Goal: Transaction & Acquisition: Subscribe to service/newsletter

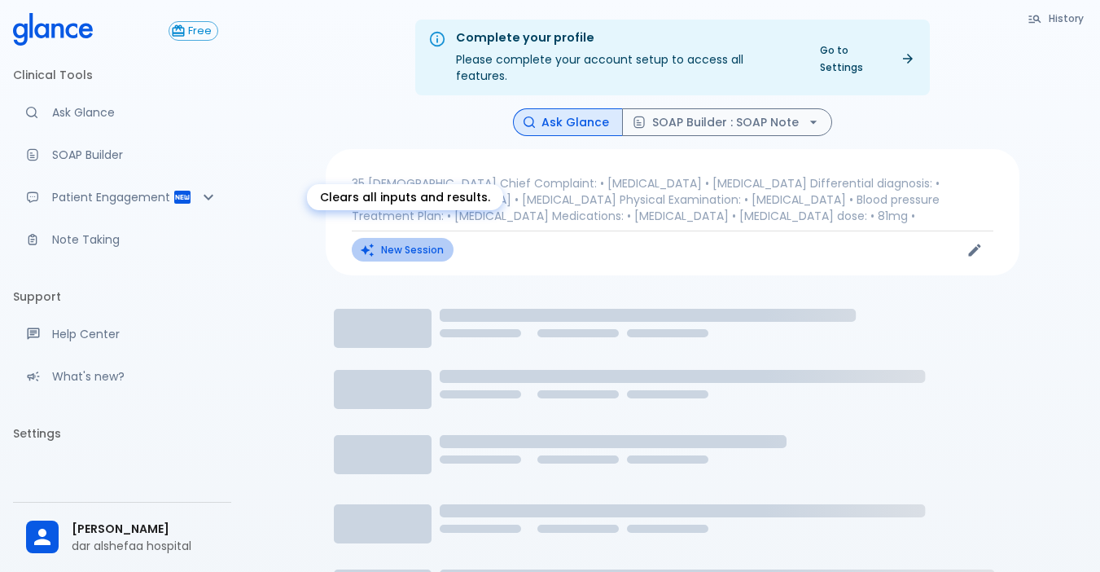
click at [375, 238] on button "New Session" at bounding box center [403, 250] width 102 height 24
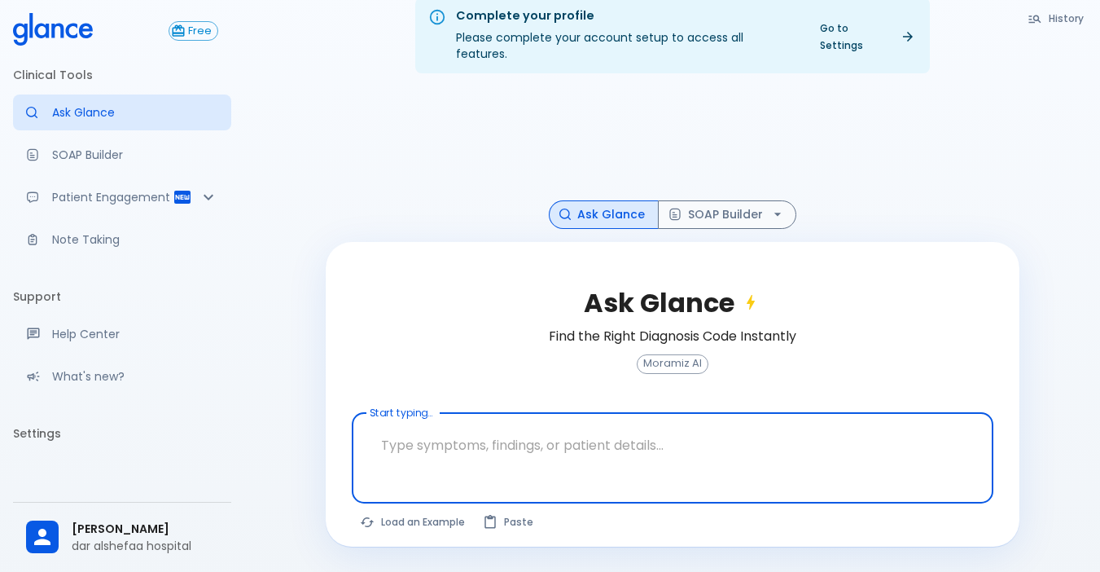
scroll to position [39, 0]
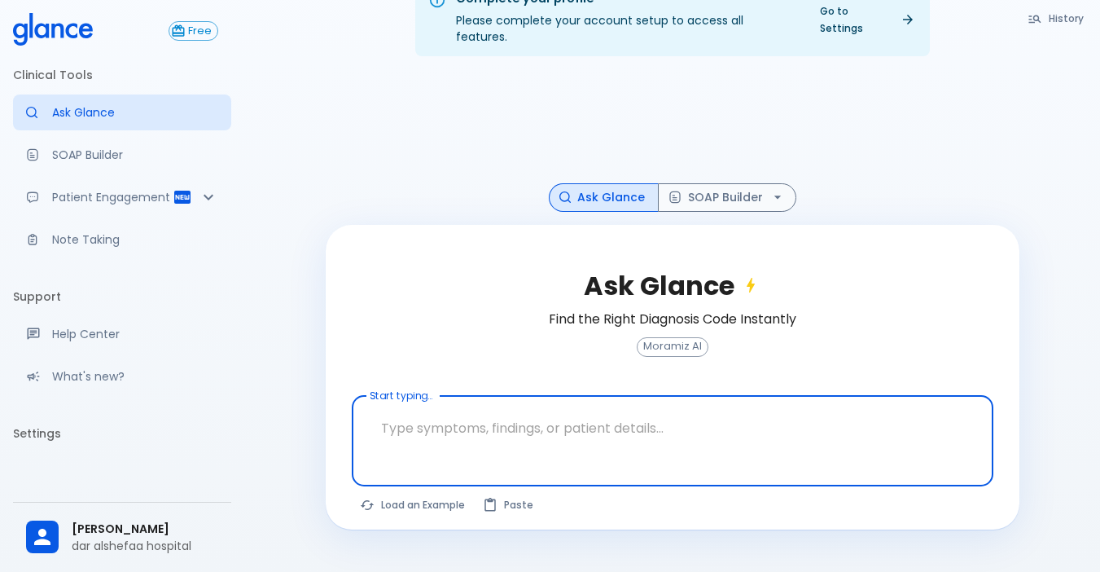
click at [444, 404] on textarea "Start typing..." at bounding box center [672, 427] width 619 height 51
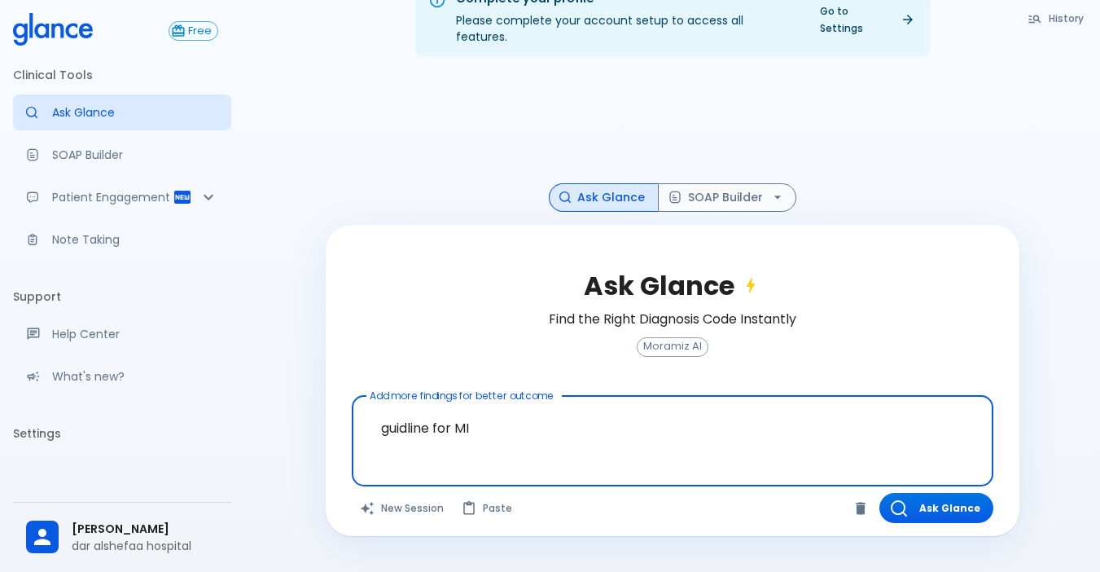
type textarea "guidline for MI?"
click at [957, 493] on button "Ask Glance" at bounding box center [936, 508] width 114 height 30
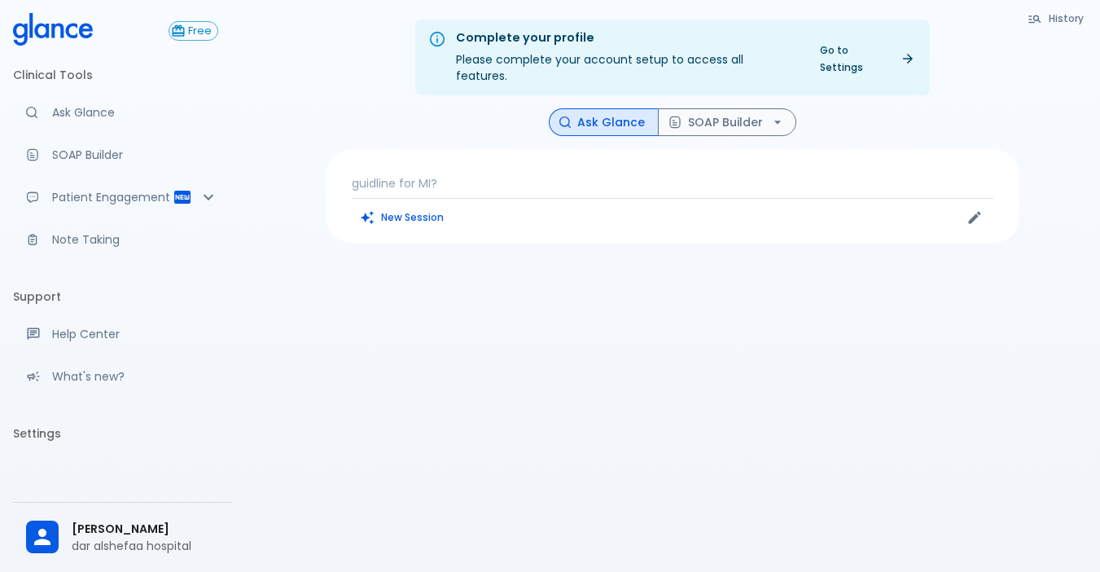
click at [480, 175] on p "guidline for MI?" at bounding box center [673, 183] width 642 height 16
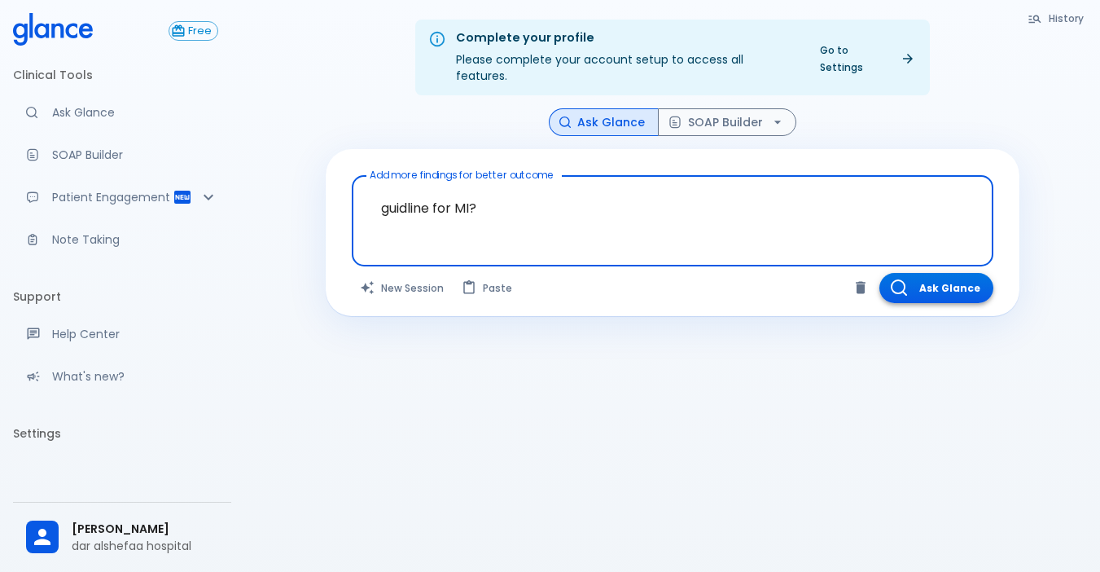
click at [949, 273] on button "Ask Glance" at bounding box center [936, 288] width 114 height 30
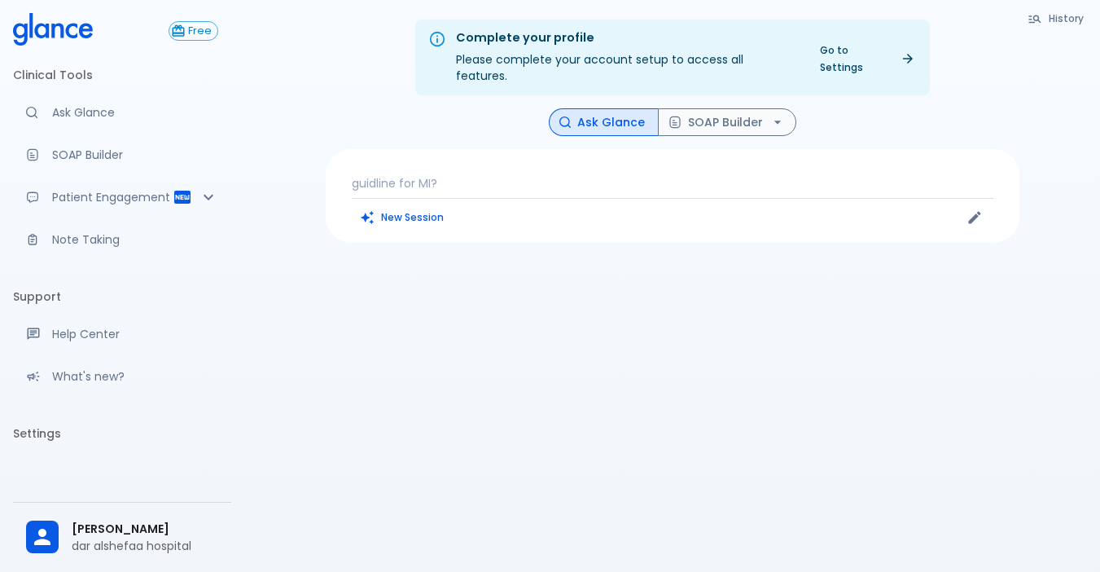
click at [399, 175] on p "guidline for MI?" at bounding box center [673, 183] width 642 height 16
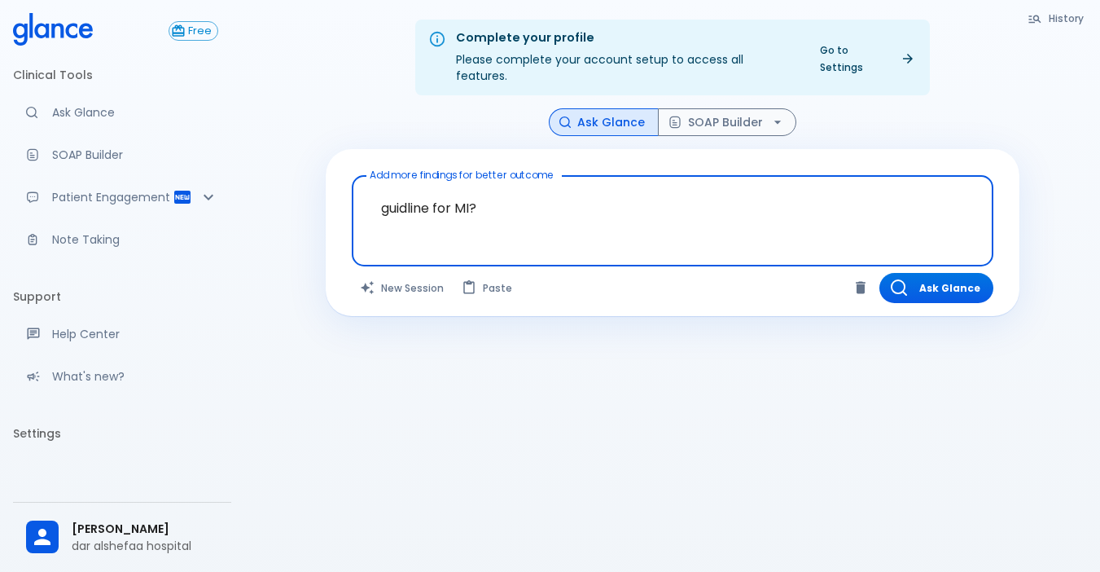
click at [508, 202] on textarea "guidline for MI?" at bounding box center [672, 207] width 619 height 51
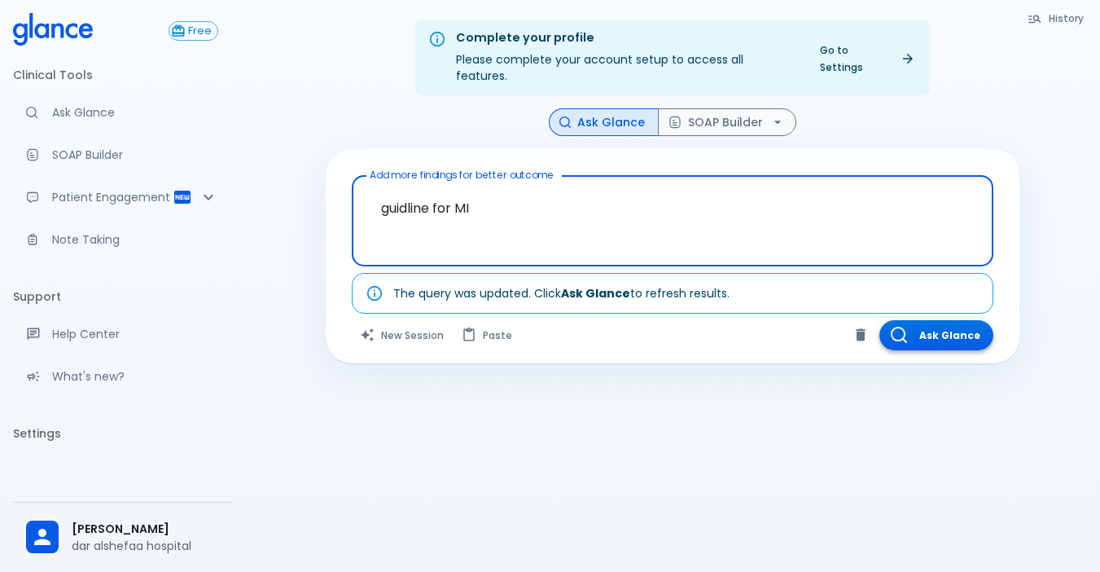
type textarea "guidline for MI"
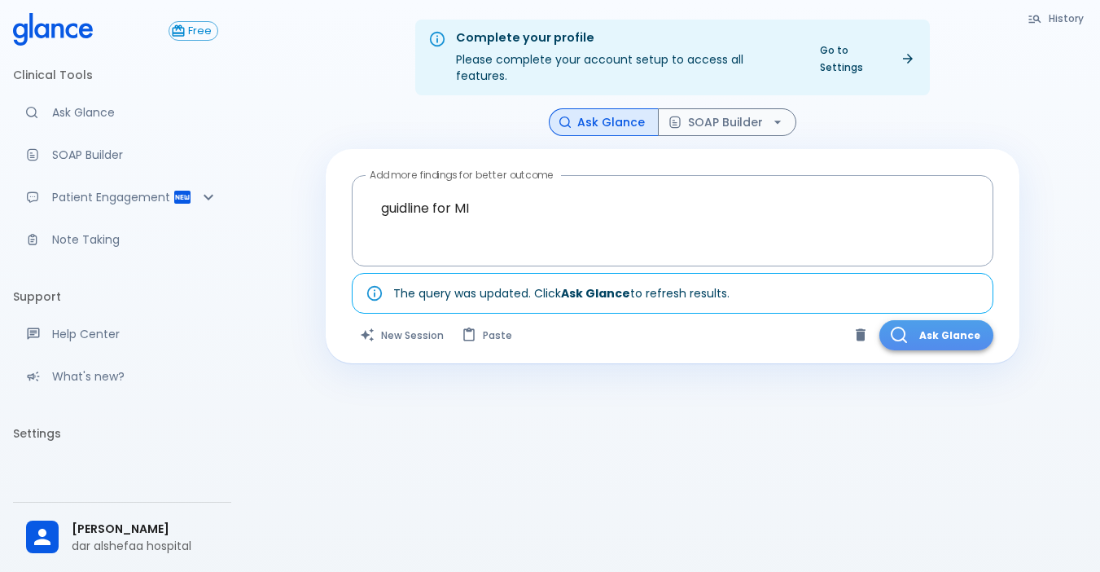
click at [935, 320] on button "Ask Glance" at bounding box center [936, 335] width 114 height 30
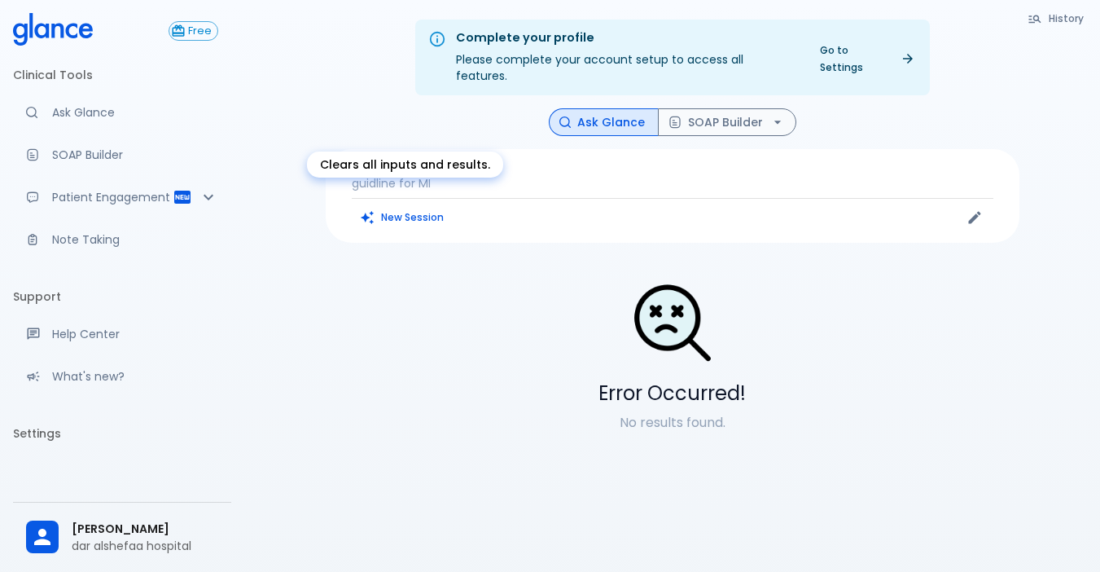
click at [474, 160] on div "Clears all inputs and results." at bounding box center [405, 164] width 196 height 26
click at [419, 205] on button "New Session" at bounding box center [403, 217] width 102 height 24
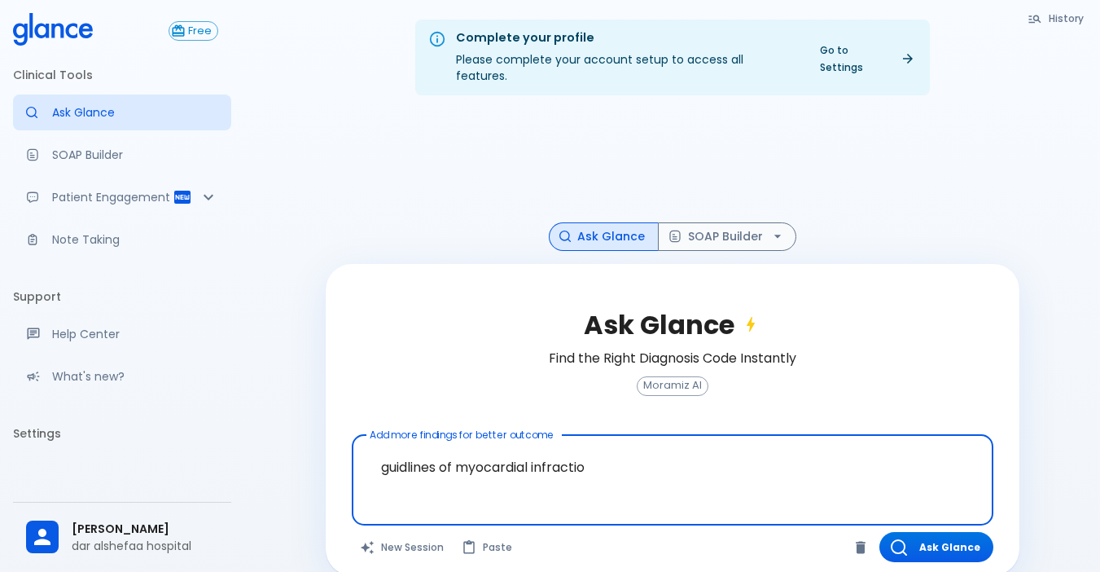
type textarea "guidlines of myocardial infraction"
click at [960, 532] on button "Ask Glance" at bounding box center [936, 547] width 114 height 30
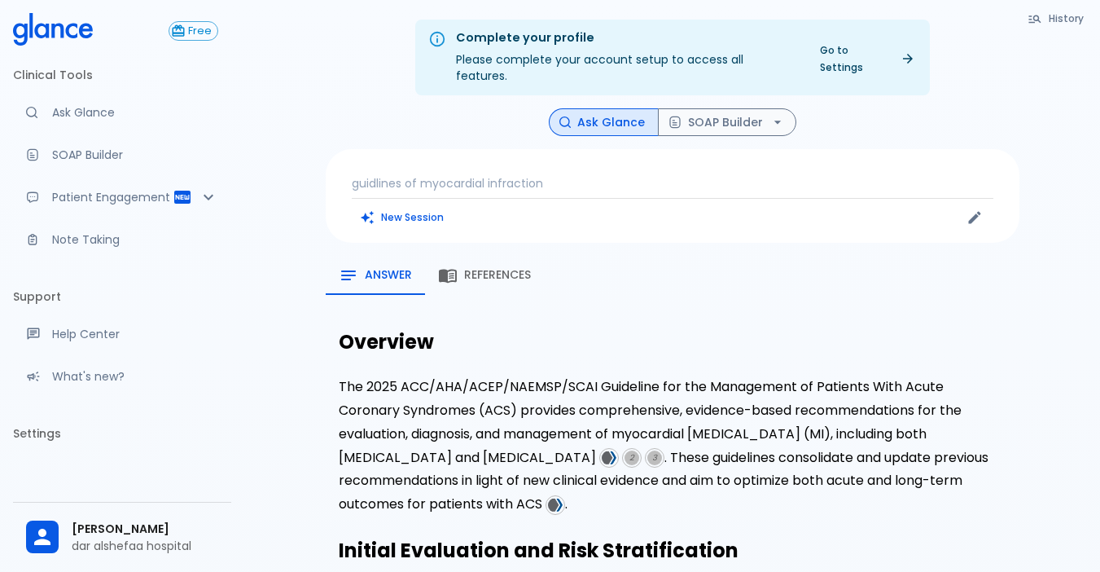
click at [462, 265] on div "References" at bounding box center [484, 275] width 93 height 20
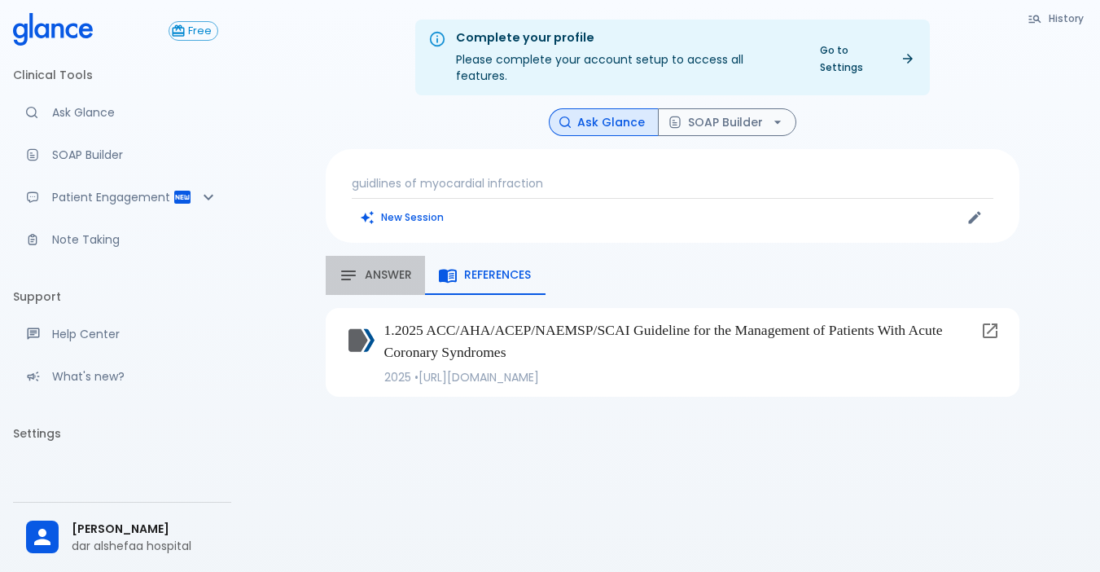
click at [396, 268] on span "Answer" at bounding box center [388, 275] width 47 height 15
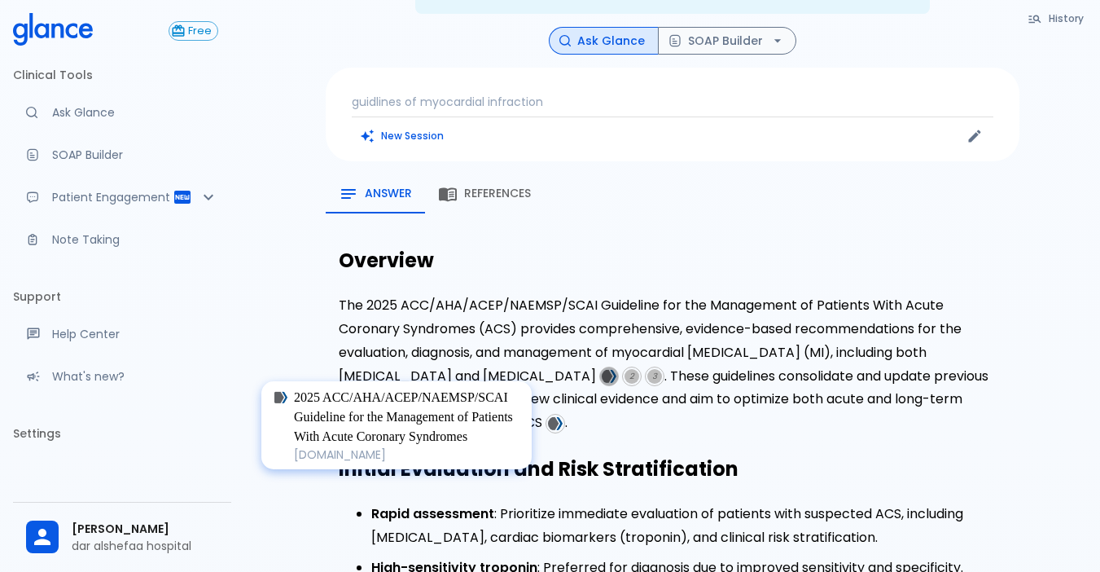
click at [602, 369] on img at bounding box center [609, 376] width 15 height 15
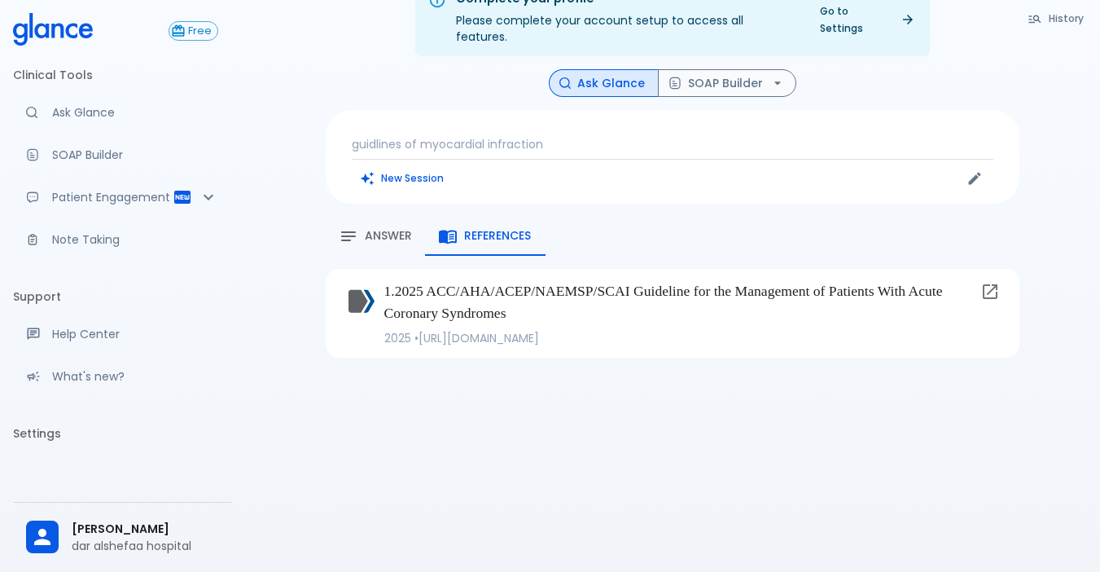
click at [112, 427] on div "Clinical Tools Ask Glance SOAP Builder Patient Engagement Note Taking Support H…" at bounding box center [122, 253] width 218 height 409
click at [66, 441] on li "Settings" at bounding box center [122, 433] width 218 height 39
click at [40, 453] on li "Settings" at bounding box center [122, 433] width 218 height 39
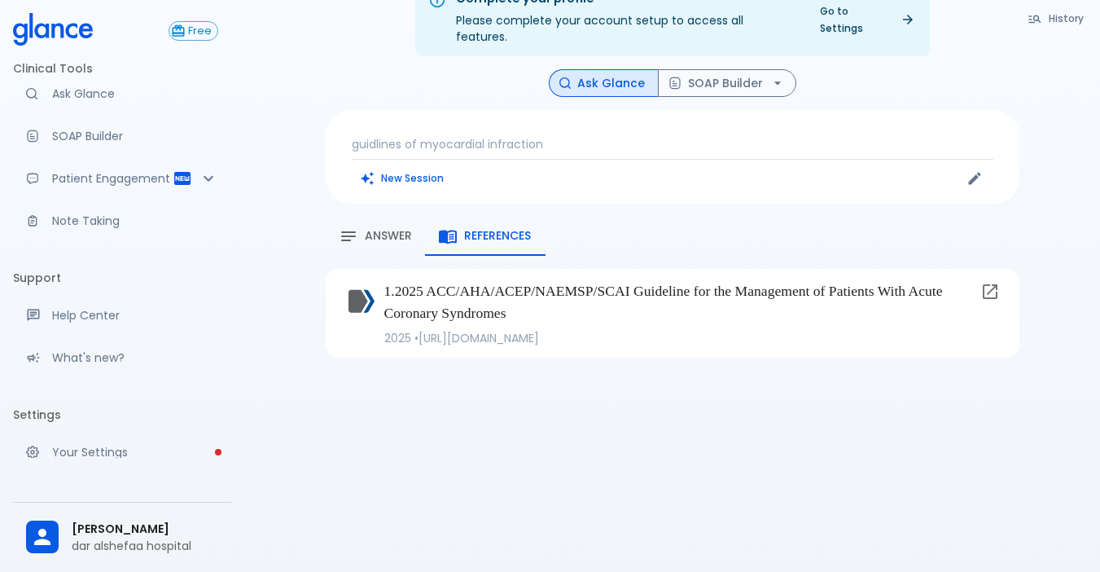
scroll to position [33, 0]
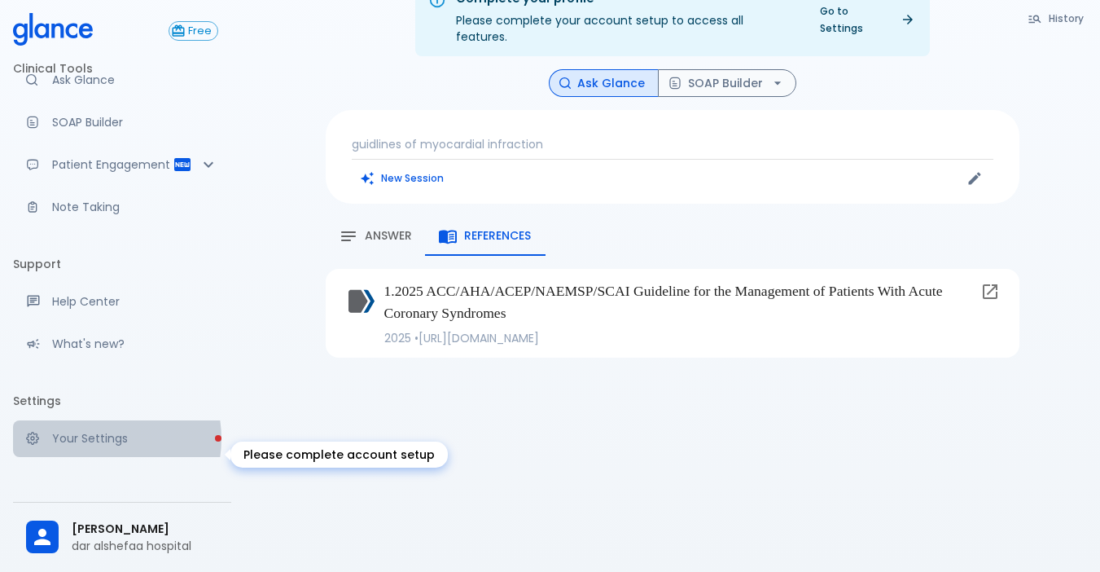
click at [94, 446] on p "Your Settings" at bounding box center [135, 438] width 166 height 16
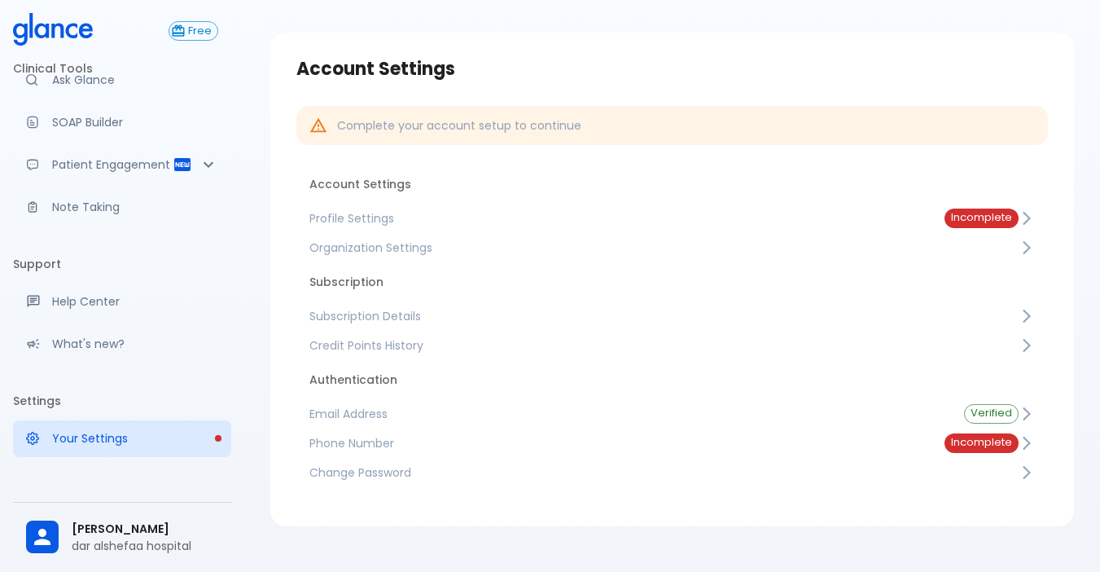
click at [359, 311] on span "Subscription Details" at bounding box center [663, 316] width 709 height 16
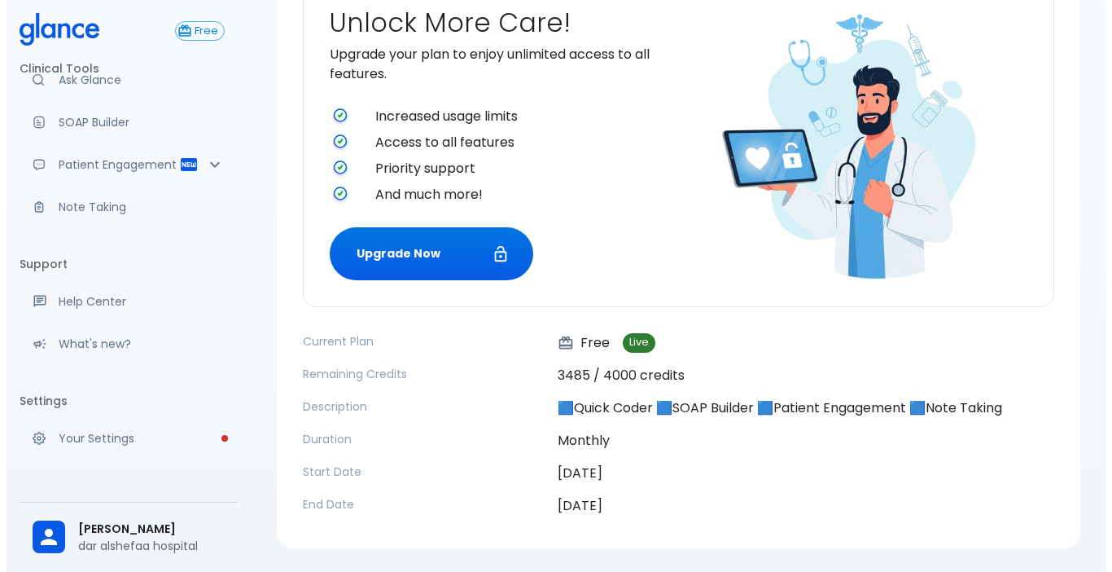
scroll to position [121, 0]
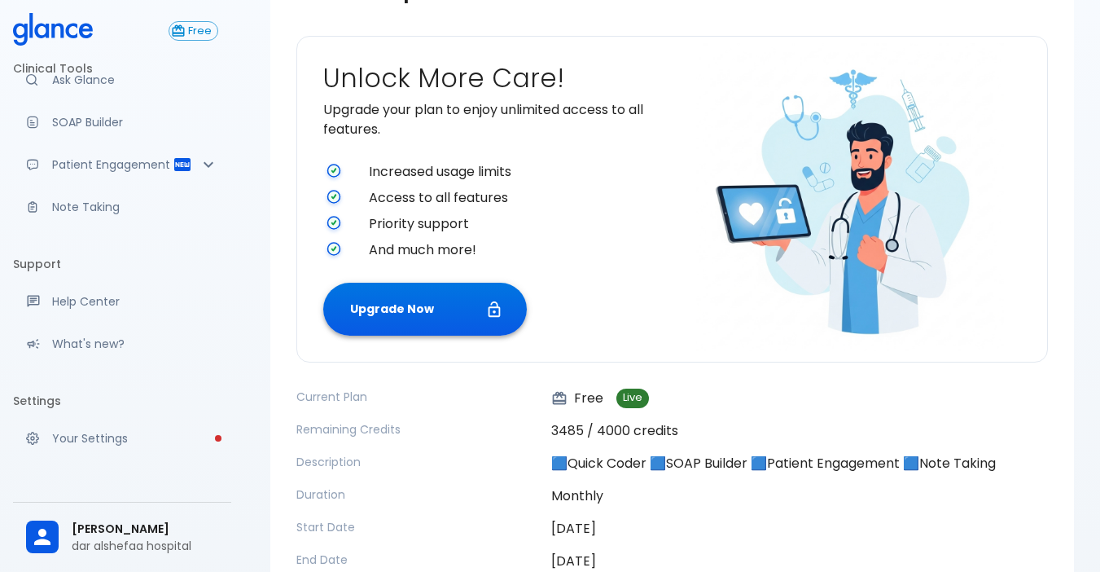
click at [376, 306] on button "Upgrade Now" at bounding box center [425, 309] width 204 height 53
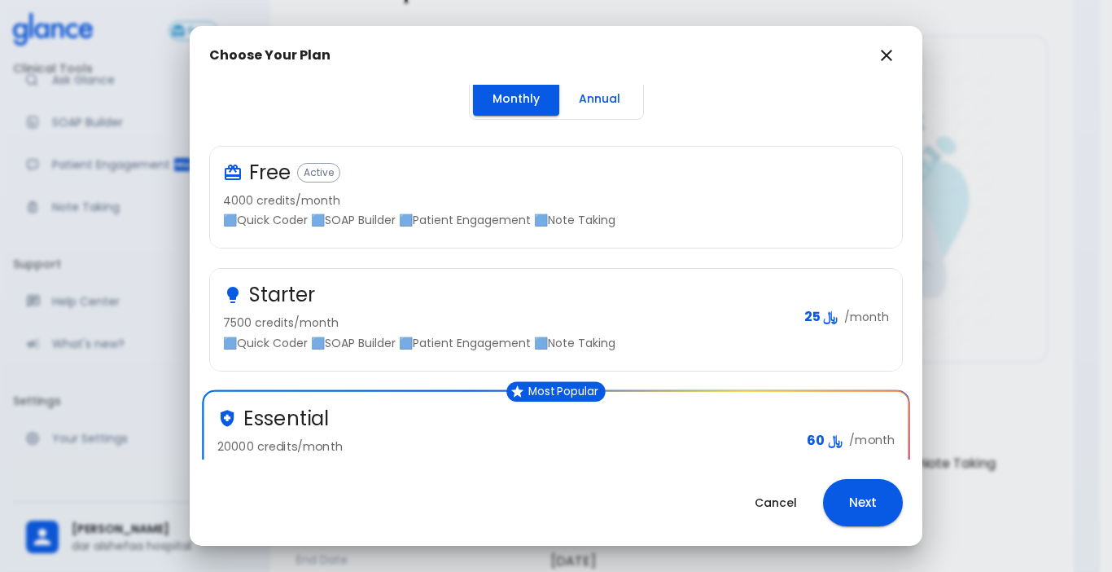
scroll to position [0, 0]
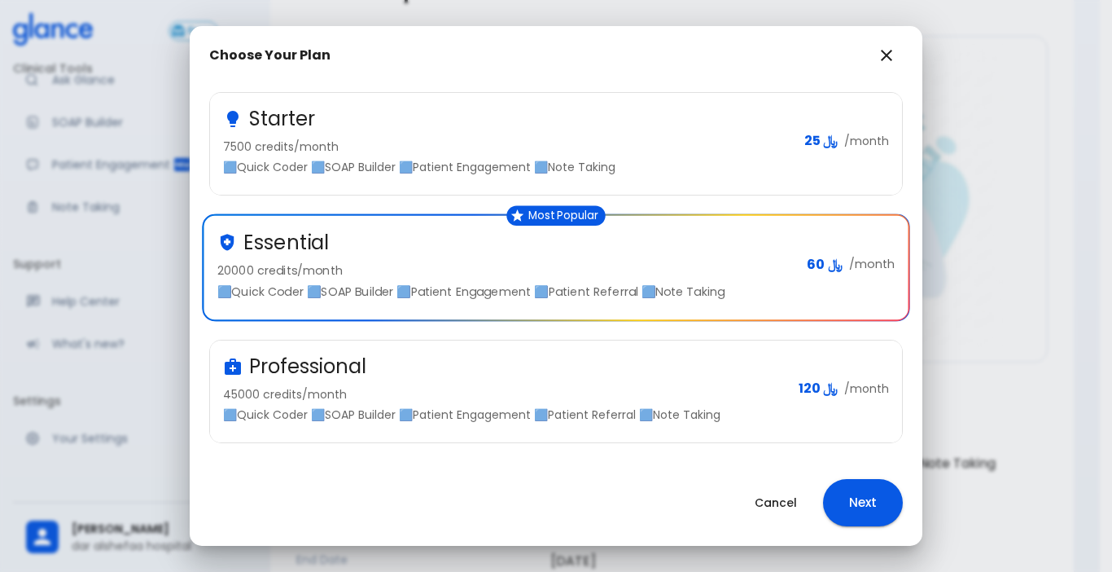
click at [321, 388] on p "45000 credits/month" at bounding box center [504, 394] width 563 height 16
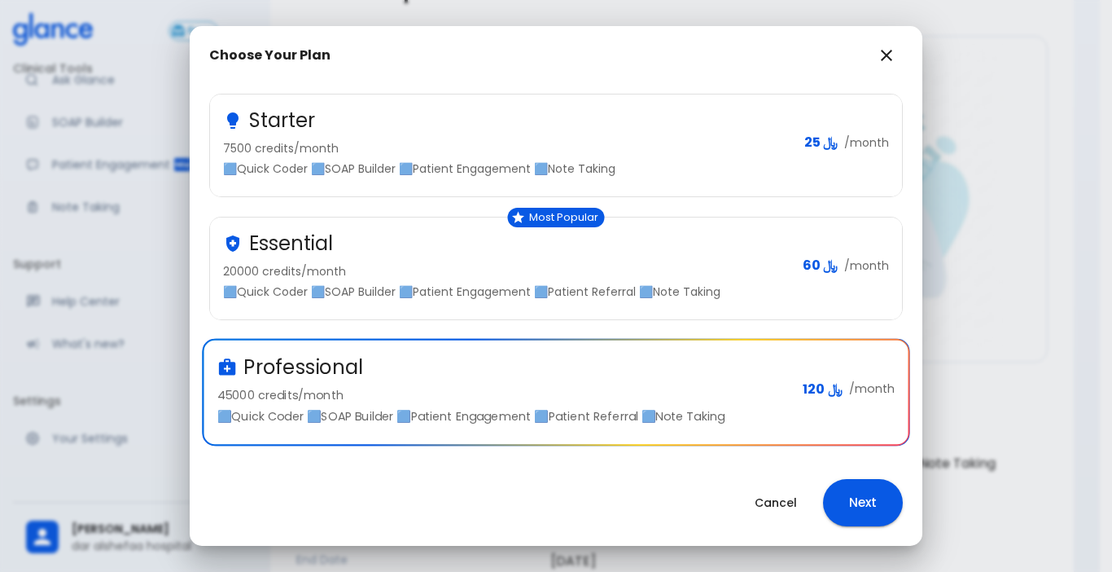
scroll to position [182, 0]
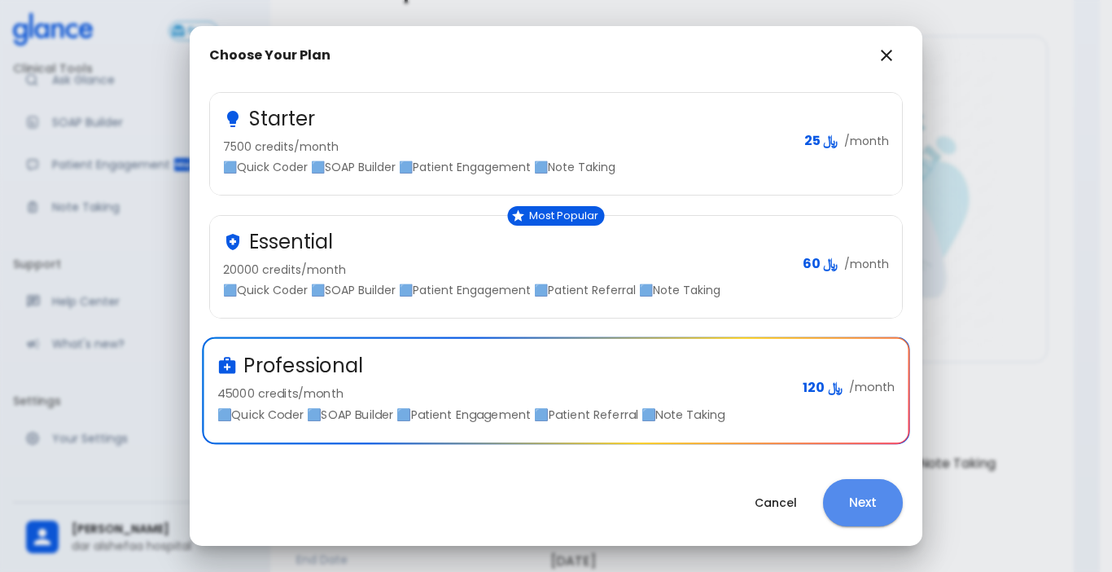
click at [856, 490] on button "Next" at bounding box center [863, 502] width 80 height 47
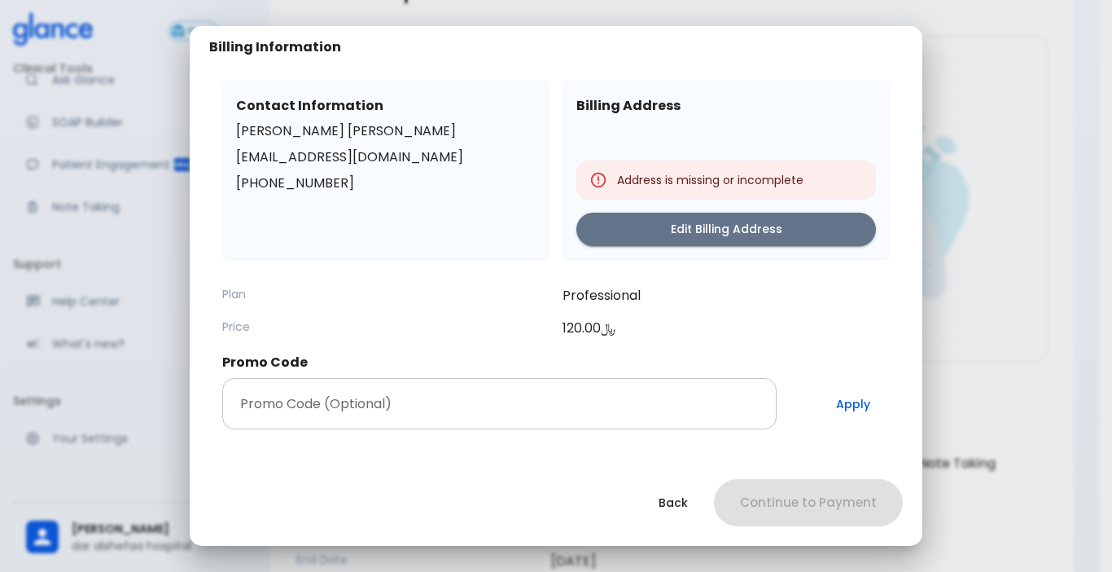
click at [497, 405] on input "Promo Code (Optional)" at bounding box center [499, 403] width 555 height 51
click at [498, 406] on input "Promo Code (Optional)" at bounding box center [499, 403] width 555 height 51
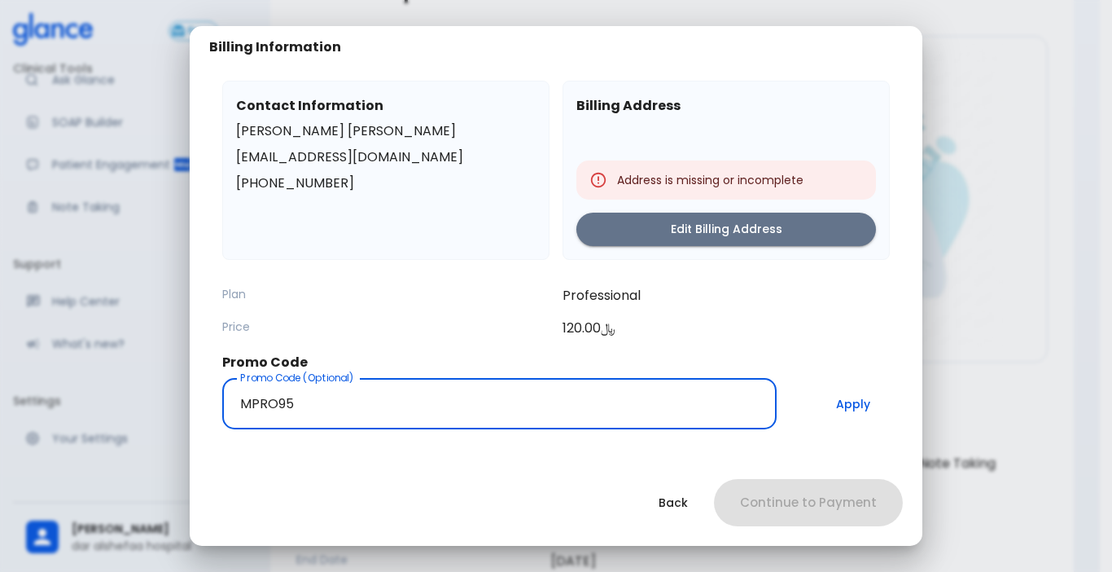
type input "MPRO95"
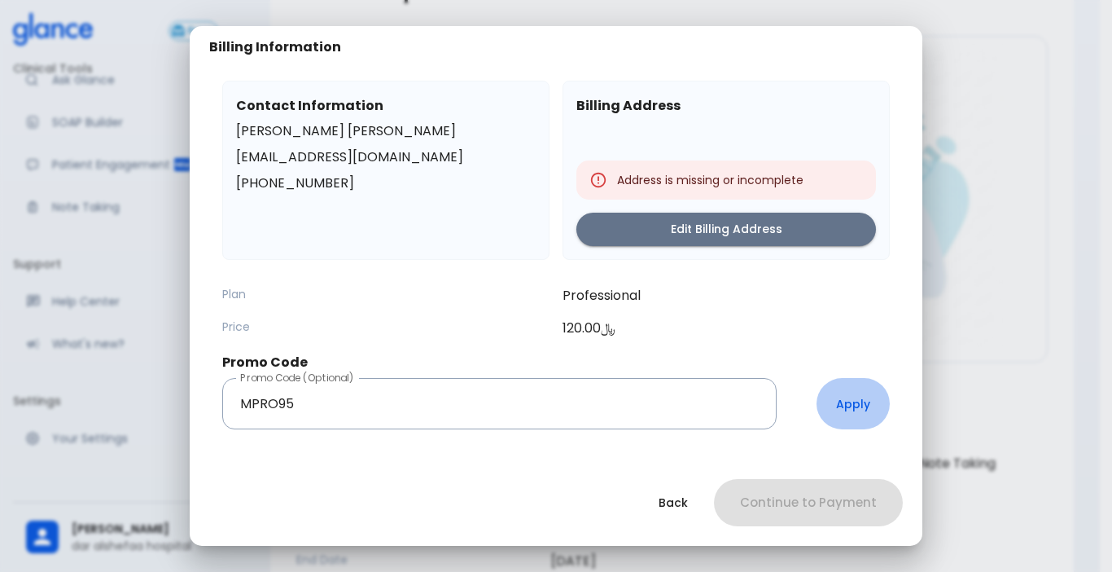
click at [848, 405] on button "Apply" at bounding box center [853, 403] width 73 height 51
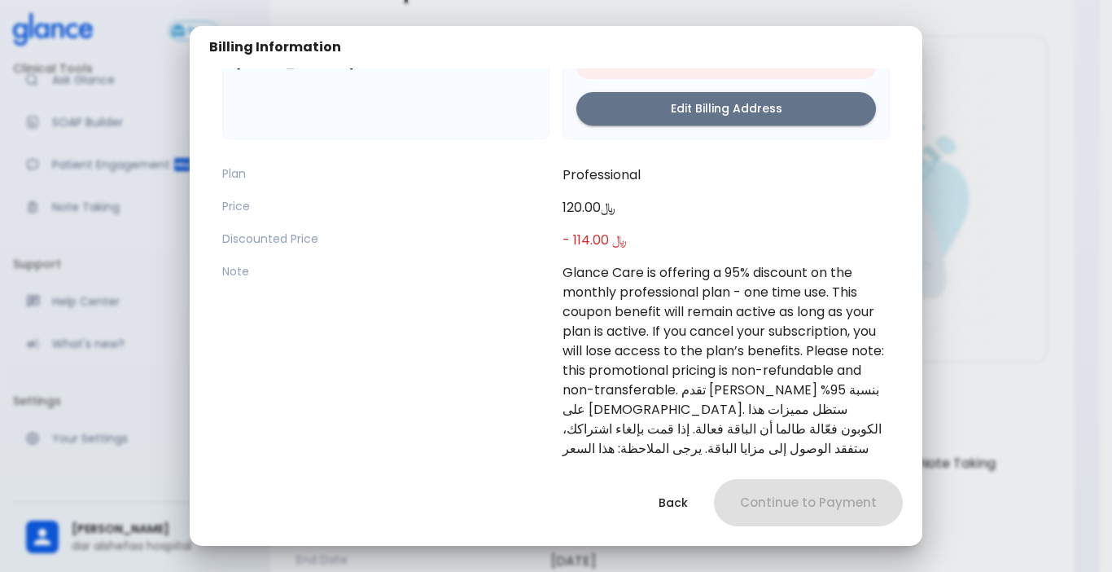
scroll to position [0, 0]
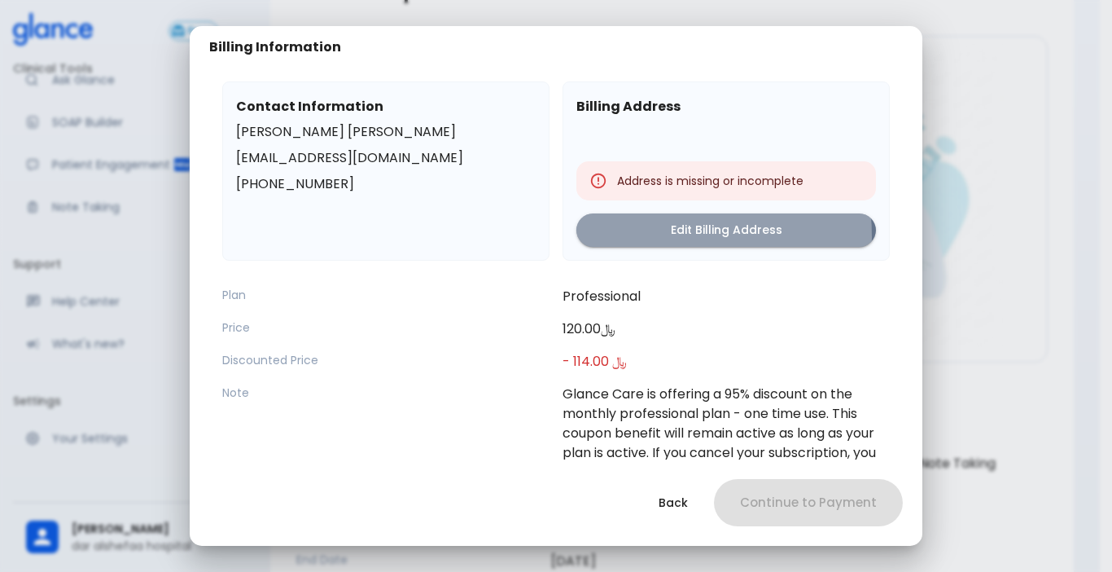
click at [620, 236] on button "Edit Billing Address" at bounding box center [726, 229] width 300 height 33
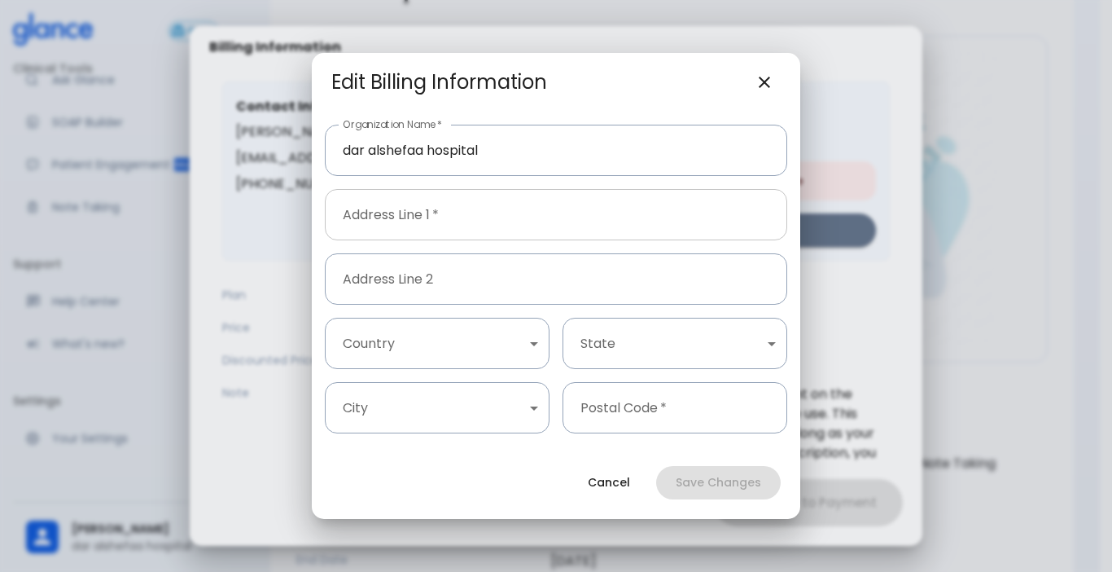
click at [451, 217] on input "Address Line 1   *" at bounding box center [556, 214] width 462 height 51
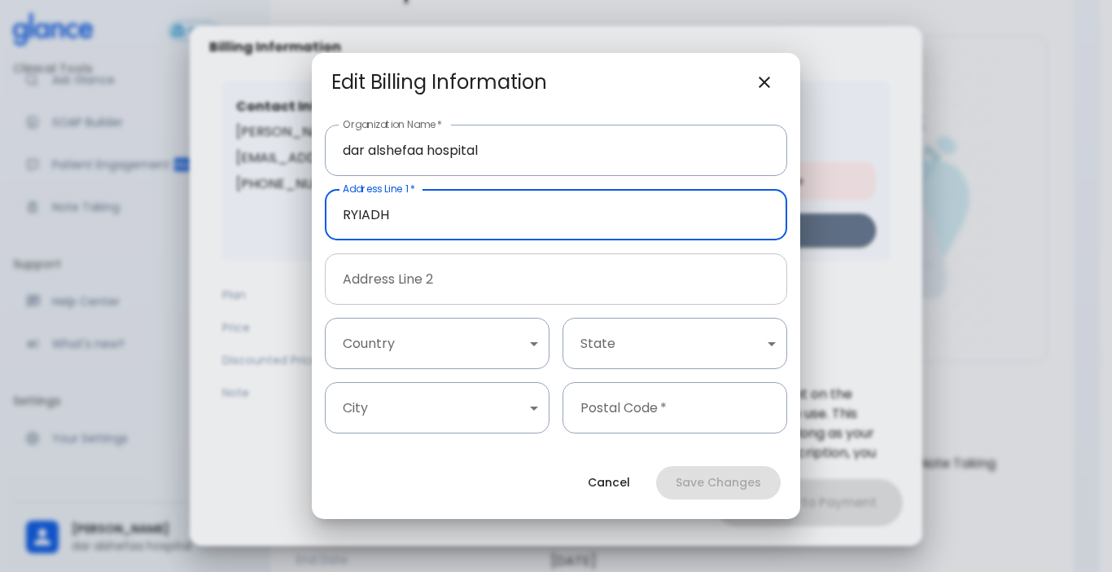
type input "RYIADH"
click at [488, 262] on input "Address Line 2" at bounding box center [556, 278] width 462 height 51
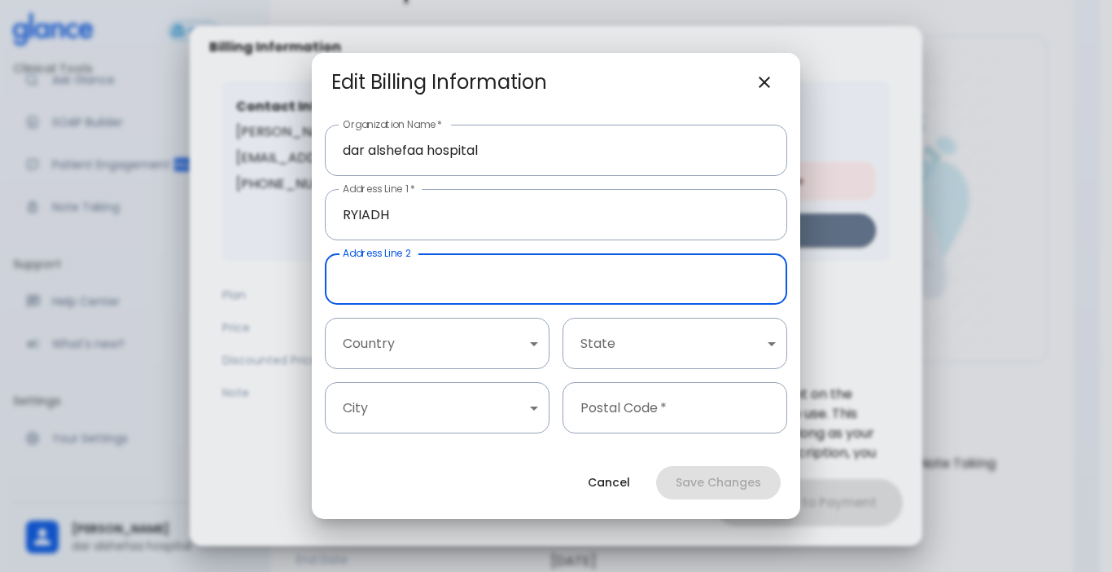
drag, startPoint x: 548, startPoint y: 495, endPoint x: 542, endPoint y: 480, distance: 16.5
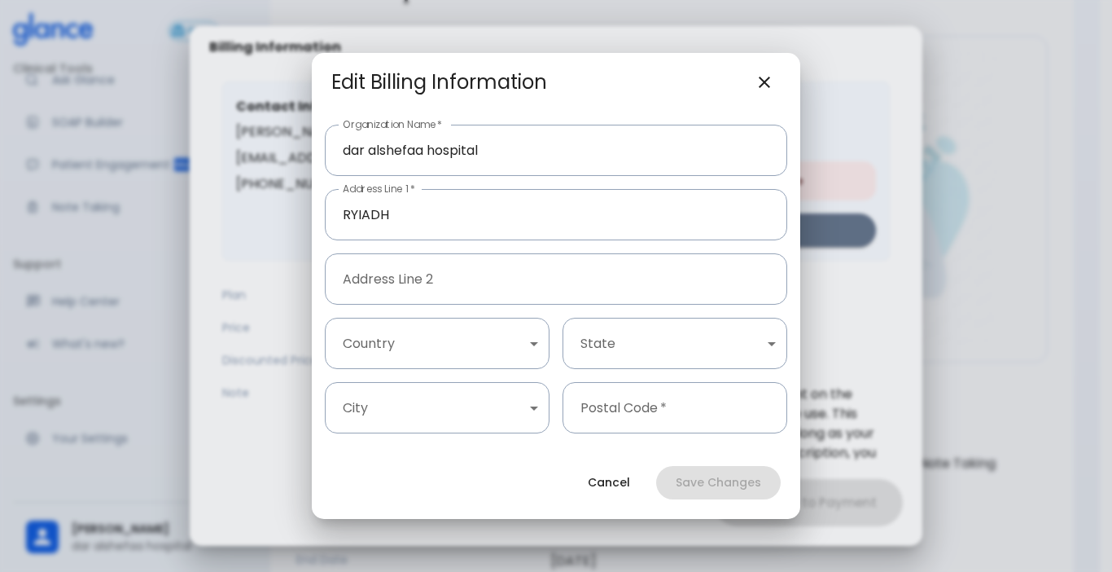
click at [704, 484] on div "Cancel Save Changes" at bounding box center [556, 482] width 489 height 72
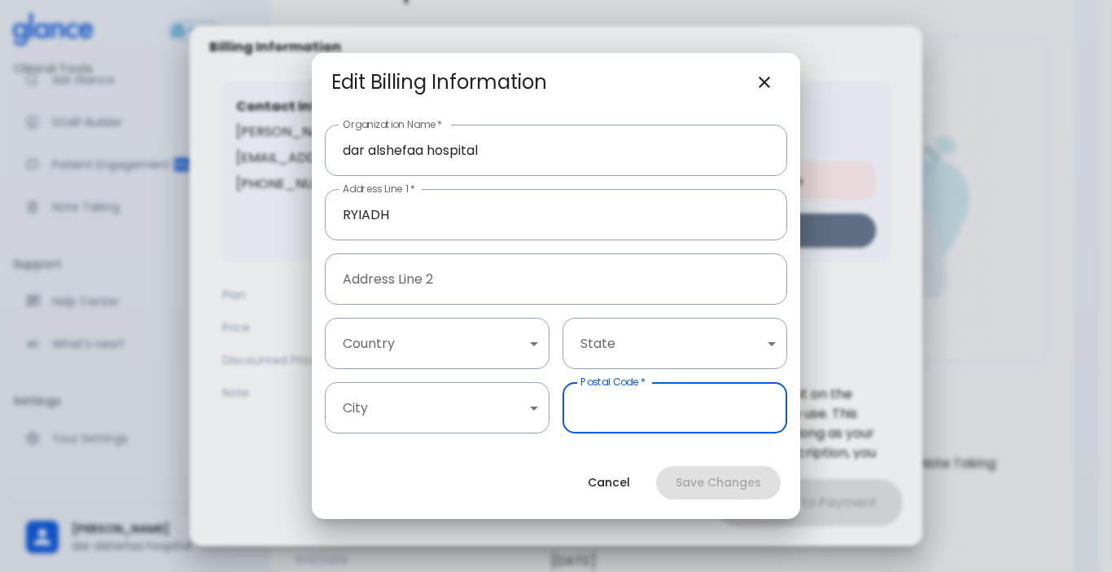
click at [625, 413] on input "Postal Code   *" at bounding box center [675, 407] width 225 height 51
type input "13555"
click at [524, 350] on body "↧ pull to refresh ↧ Free Clinical Tools Ask Glance SOAP Builder Patient Engagem…" at bounding box center [556, 277] width 1112 height 796
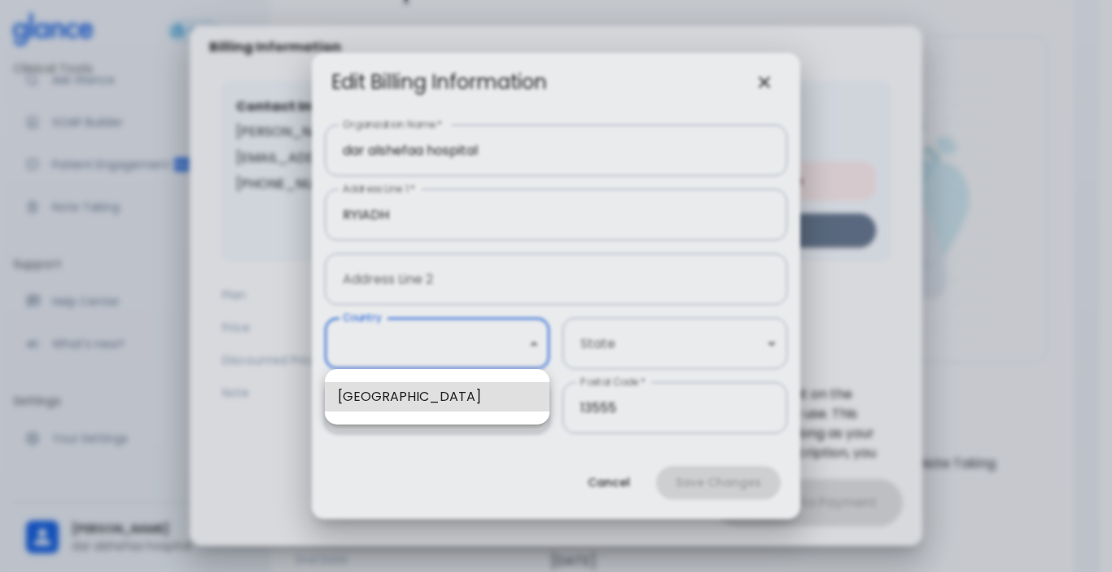
click at [472, 398] on li "[GEOGRAPHIC_DATA]" at bounding box center [437, 396] width 225 height 29
type input "1"
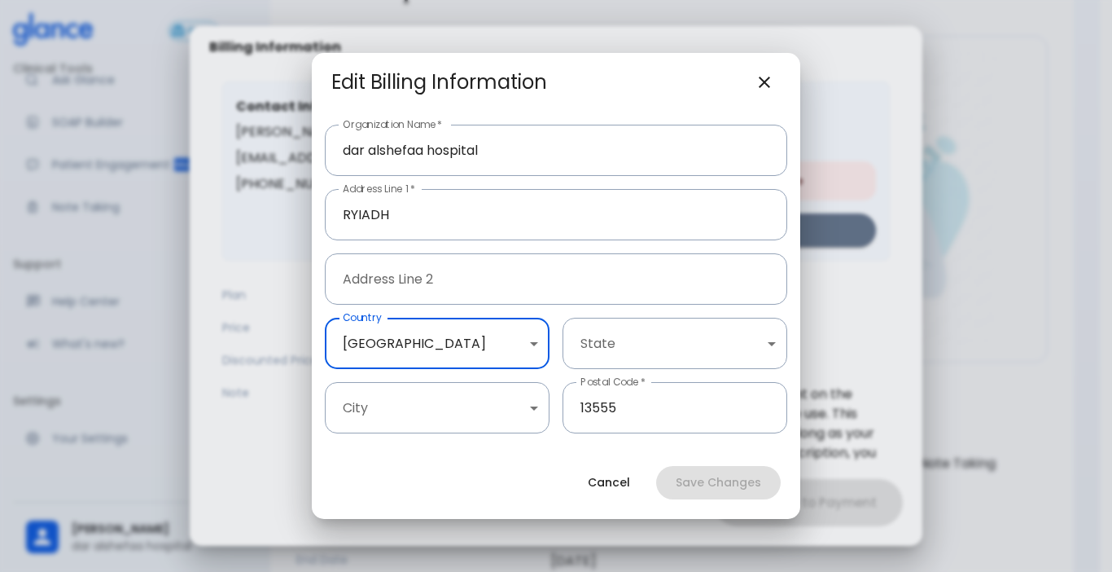
click at [684, 357] on body "↧ pull to refresh ↧ Free Clinical Tools Ask Glance SOAP Builder Patient Engagem…" at bounding box center [556, 277] width 1112 height 796
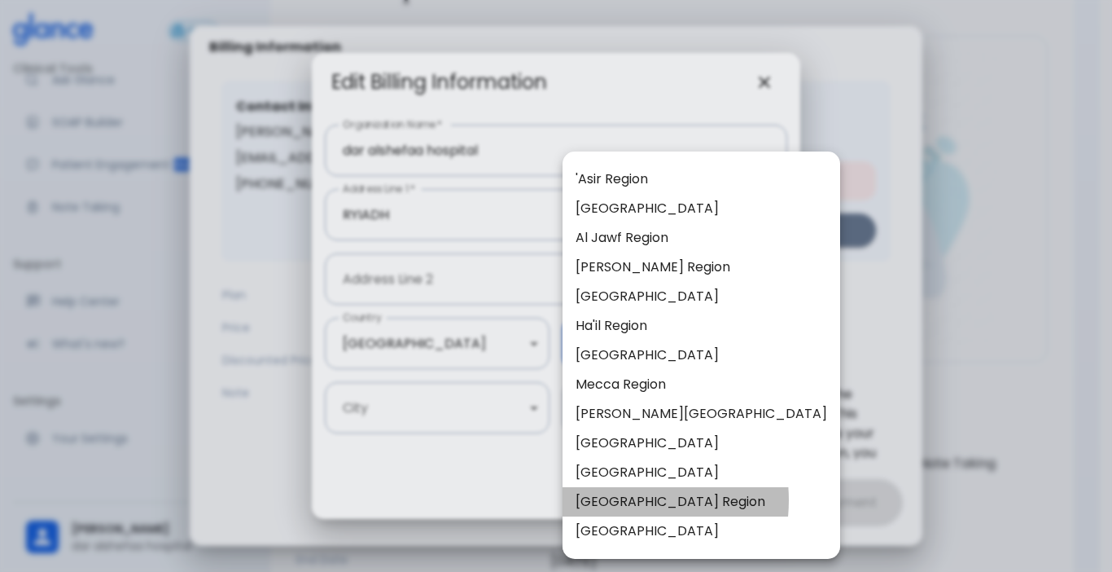
click at [611, 500] on li "[GEOGRAPHIC_DATA] Region" at bounding box center [702, 501] width 278 height 29
type input "8"
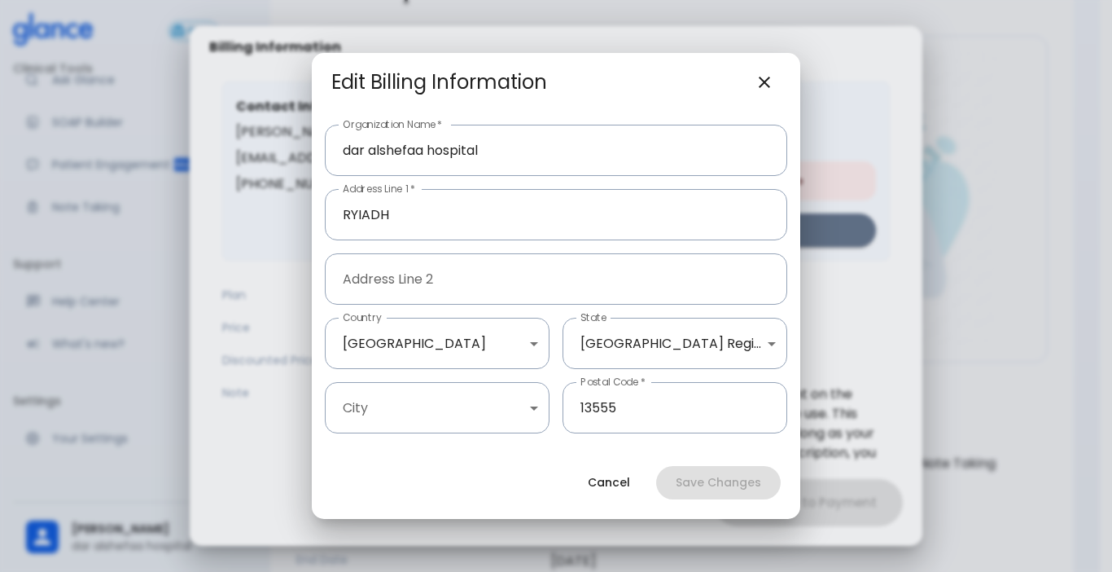
click at [419, 401] on div at bounding box center [556, 286] width 1112 height 572
click at [414, 403] on body "↧ pull to refresh ↧ Free Clinical Tools Ask Glance SOAP Builder Patient Engagem…" at bounding box center [556, 277] width 1112 height 796
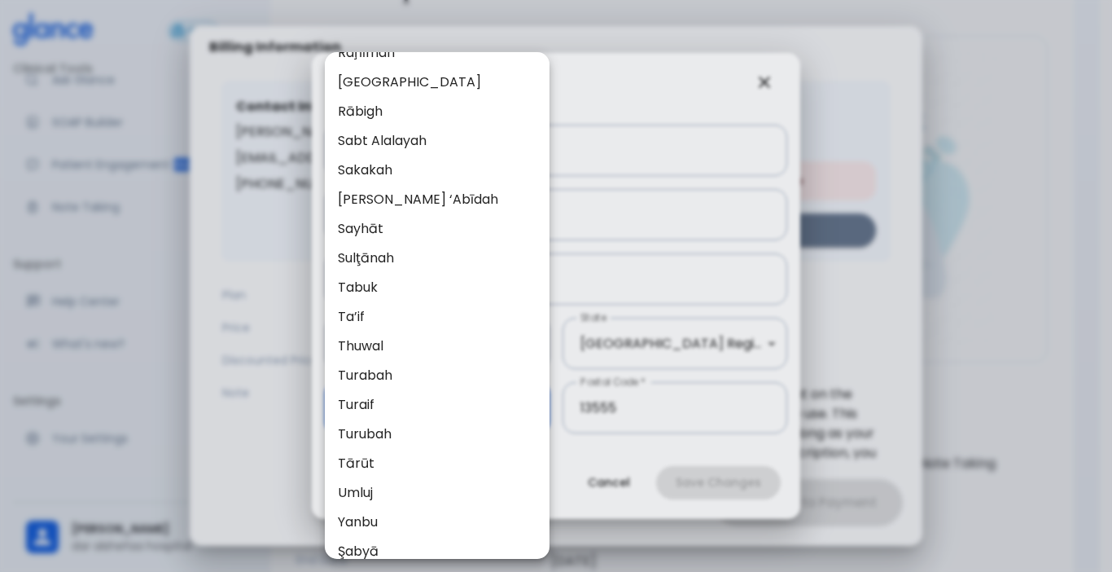
scroll to position [1526, 0]
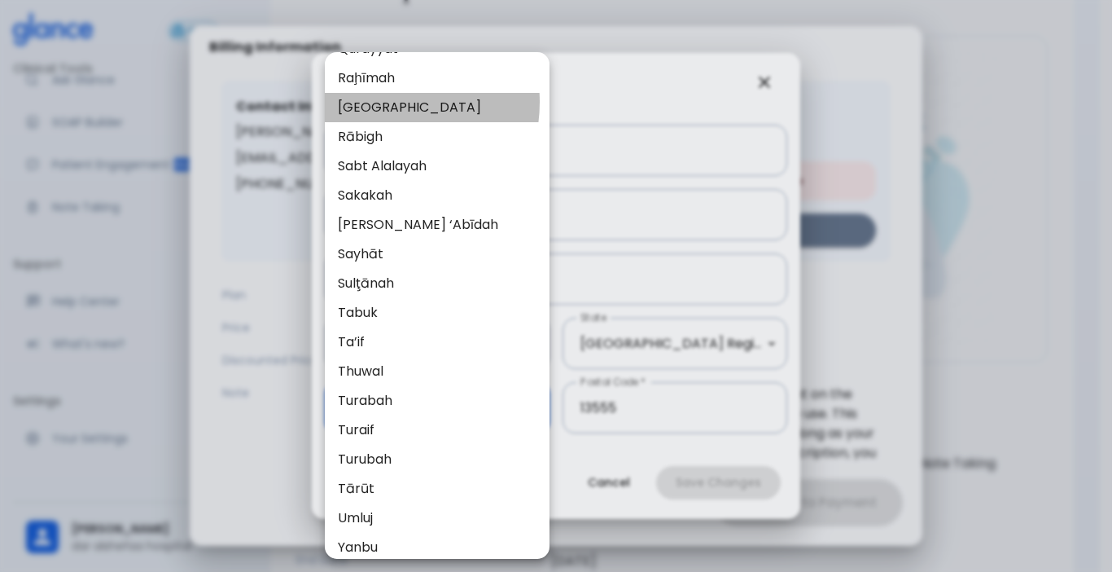
click at [377, 102] on li "[GEOGRAPHIC_DATA]" at bounding box center [437, 107] width 225 height 29
type input "37"
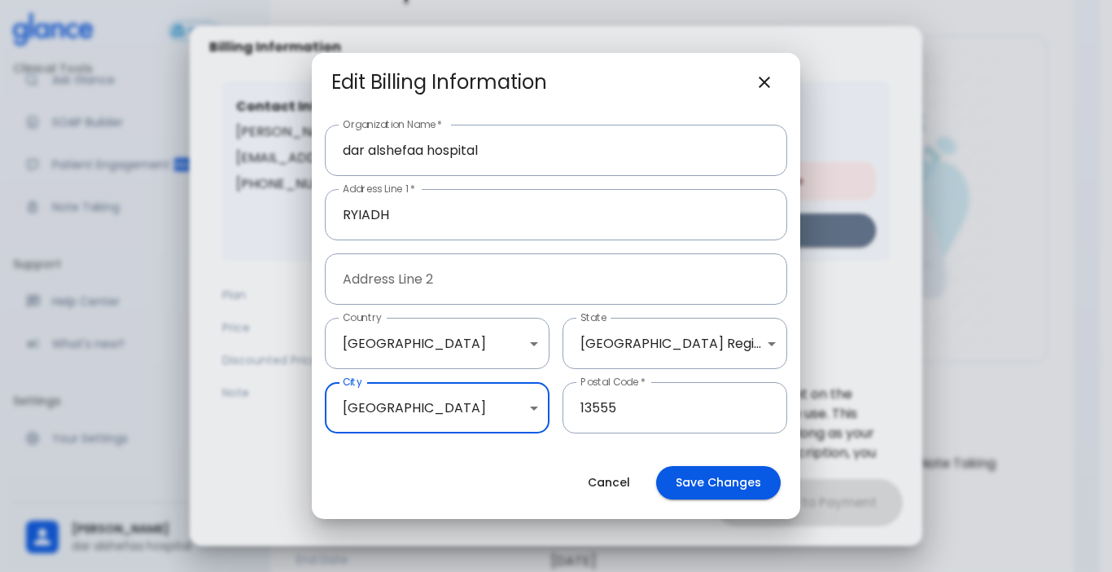
click at [699, 475] on button "Save Changes" at bounding box center [718, 482] width 125 height 33
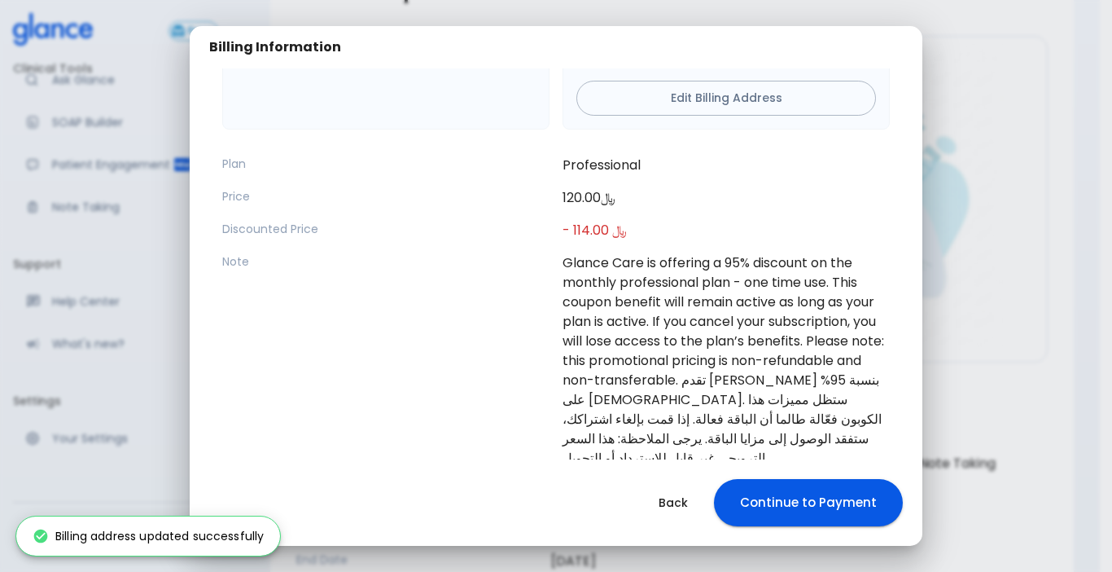
scroll to position [282, 0]
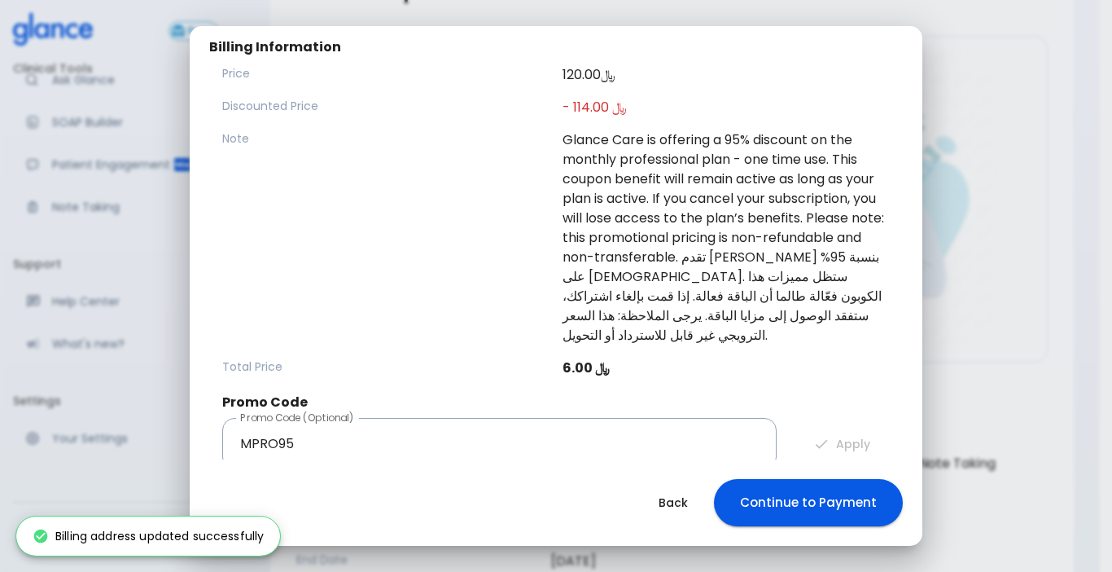
click at [803, 504] on button "Continue to Payment" at bounding box center [808, 502] width 189 height 47
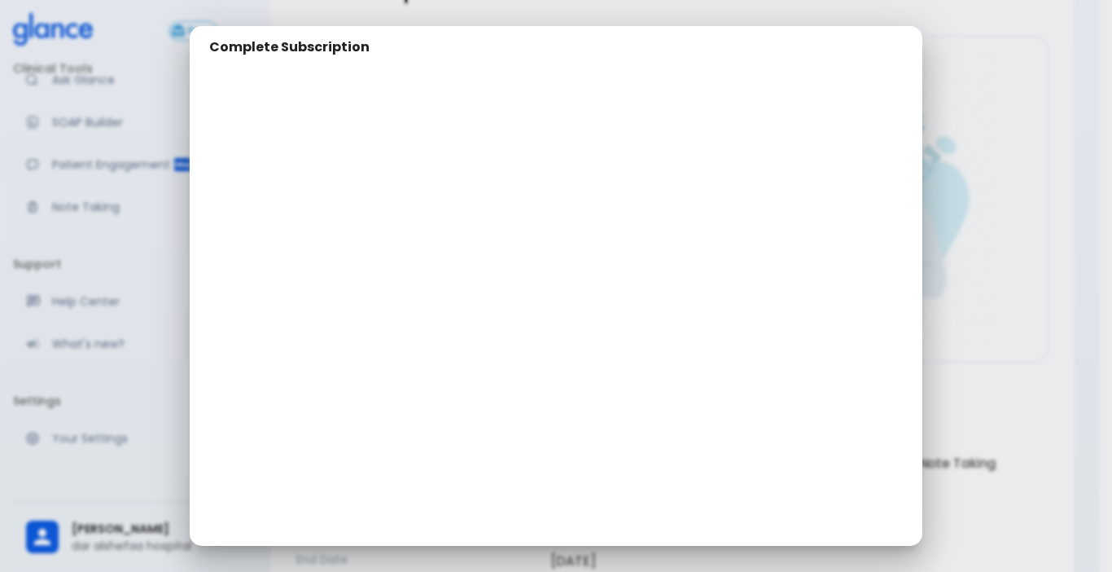
scroll to position [0, 0]
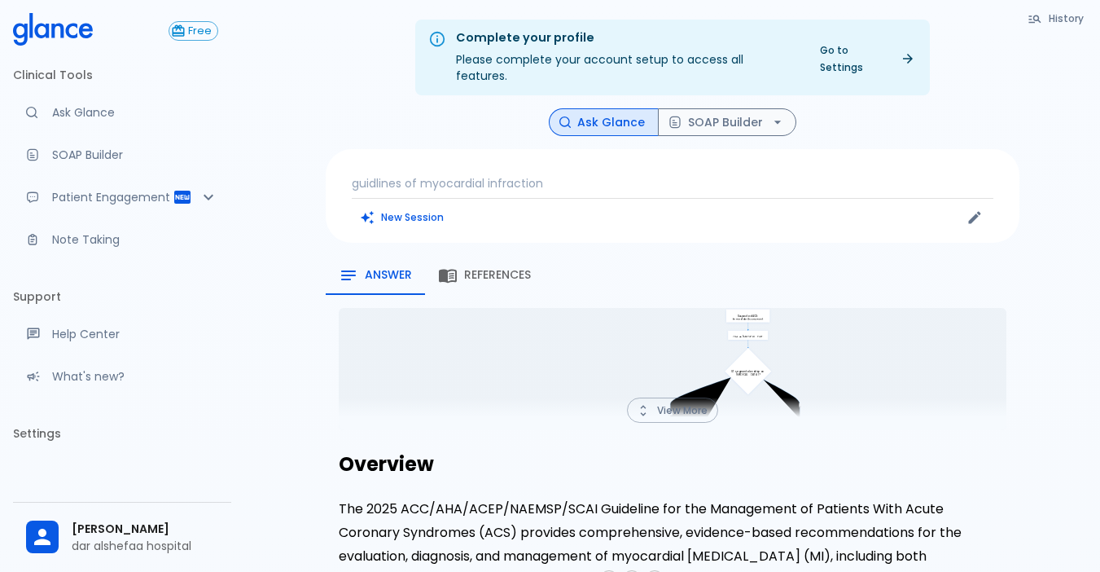
click at [574, 198] on hr at bounding box center [673, 198] width 642 height 1
click at [502, 176] on div "guidlines of myocardial infraction New Session" at bounding box center [673, 196] width 694 height 94
click at [383, 205] on button "New Session" at bounding box center [403, 217] width 102 height 24
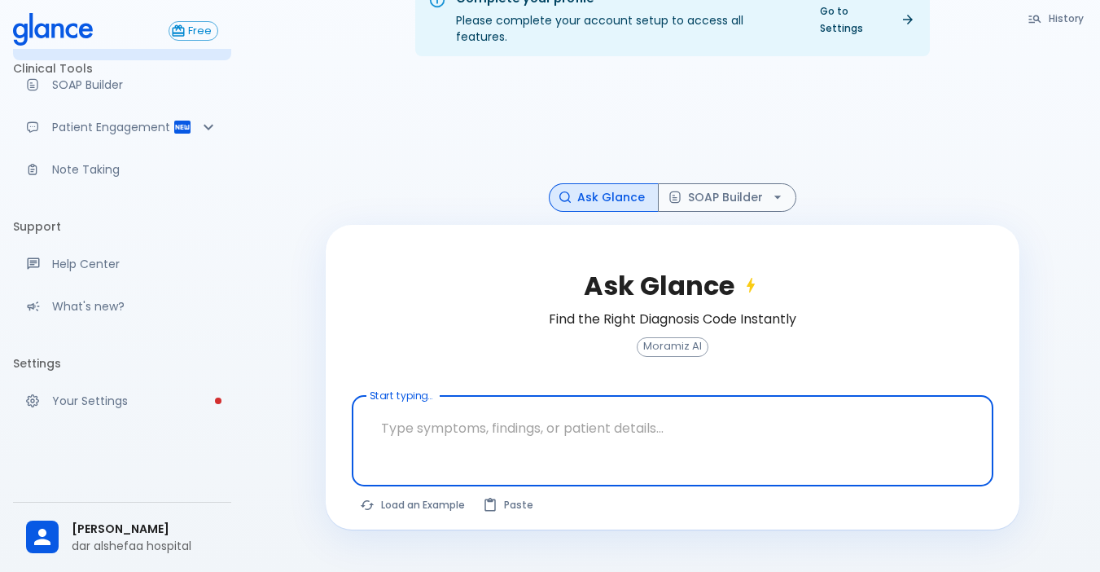
scroll to position [86, 0]
